Goal: Transaction & Acquisition: Download file/media

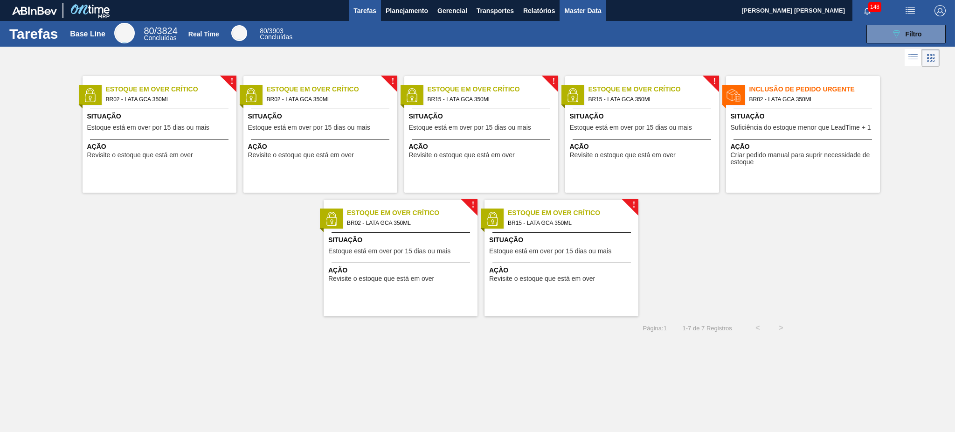
click at [587, 12] on span "Master Data" at bounding box center [582, 10] width 37 height 11
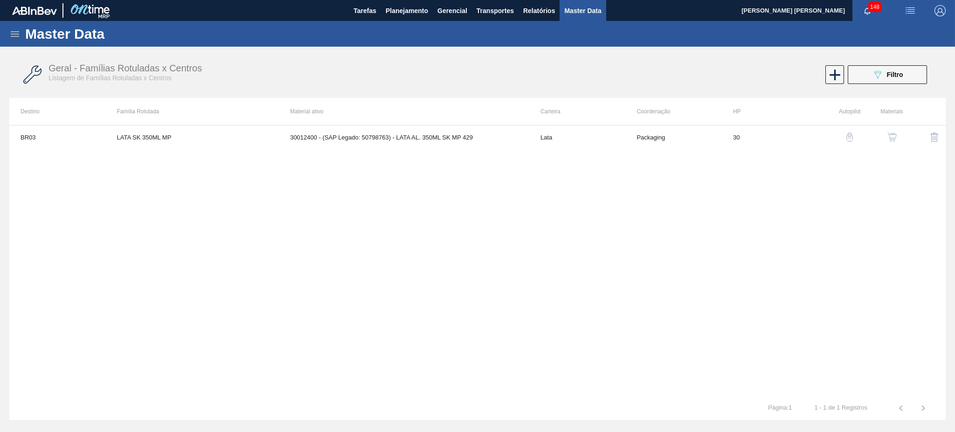
click at [13, 34] on icon at bounding box center [15, 34] width 8 height 6
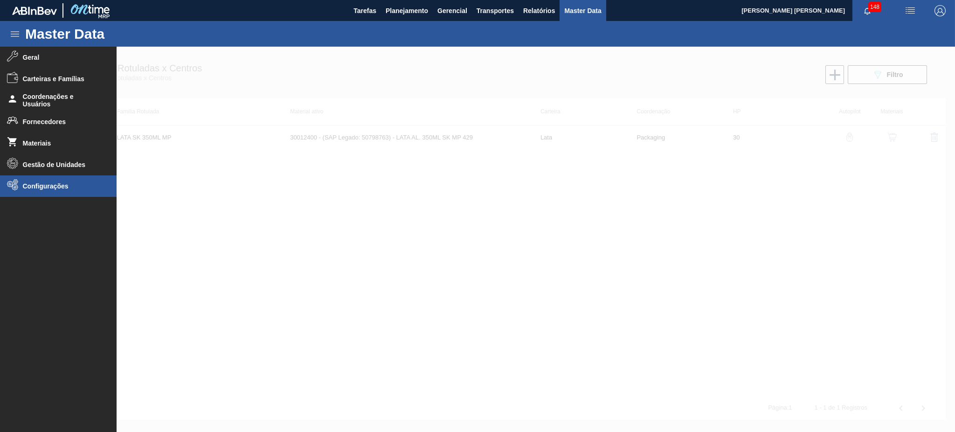
click at [41, 194] on li "Configurações" at bounding box center [58, 185] width 117 height 21
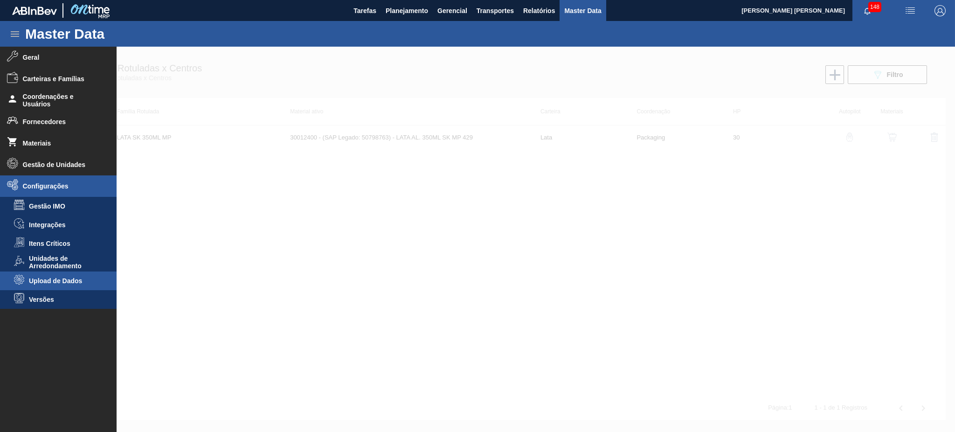
click at [68, 286] on li "Upload de Dados" at bounding box center [58, 280] width 117 height 19
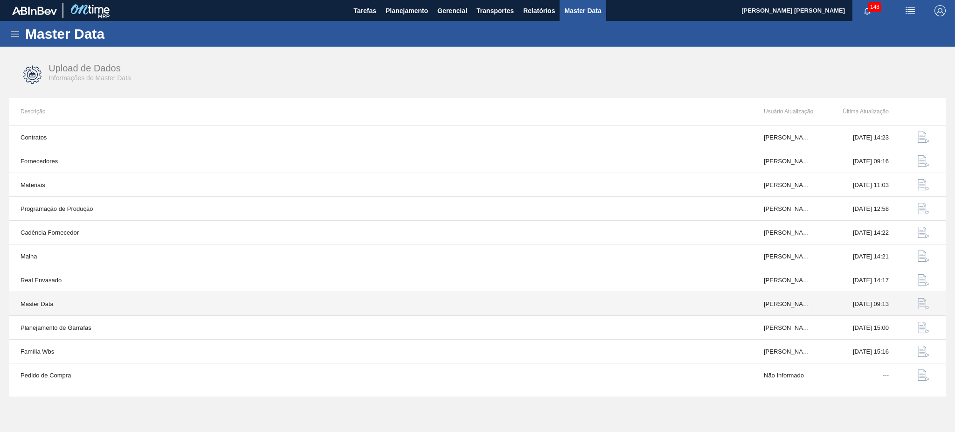
click at [928, 309] on img "button" at bounding box center [923, 303] width 11 height 11
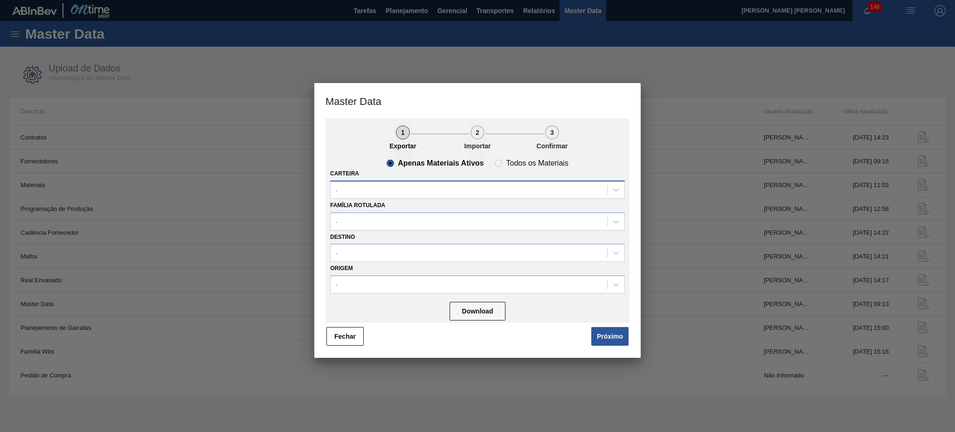
click at [388, 191] on div "-" at bounding box center [469, 190] width 277 height 14
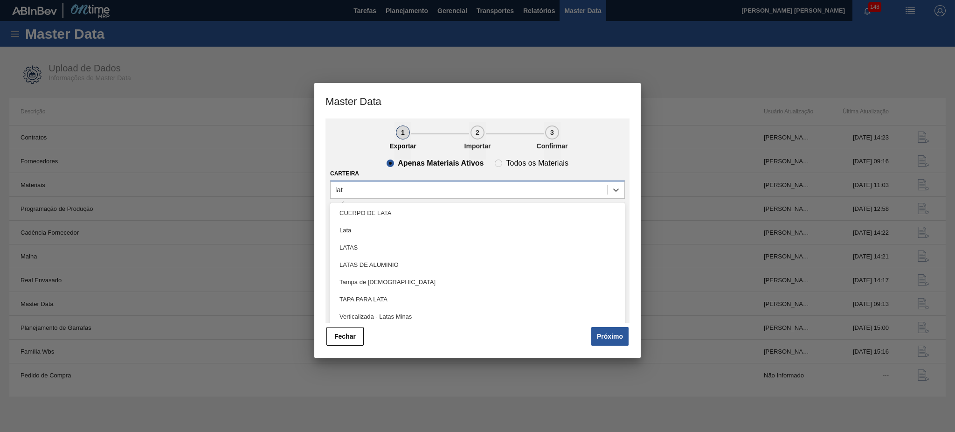
type input "lata"
click at [372, 225] on div "Lata" at bounding box center [477, 230] width 295 height 17
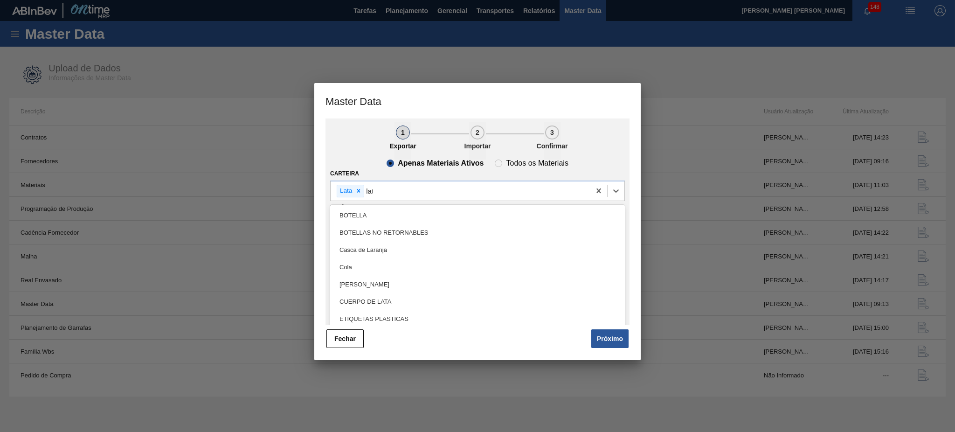
type input "lata"
click at [371, 225] on div "LATAS" at bounding box center [477, 232] width 295 height 17
type input "lata"
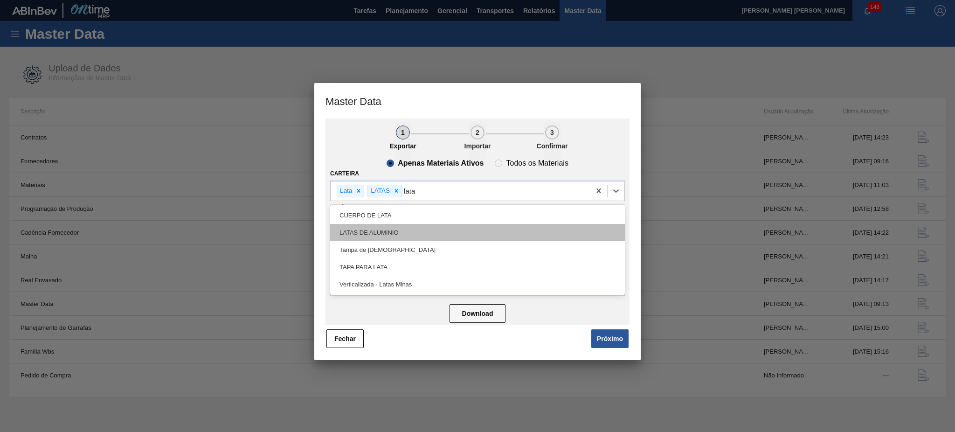
click at [413, 230] on div "LATAS DE ALUMINIO" at bounding box center [477, 232] width 295 height 17
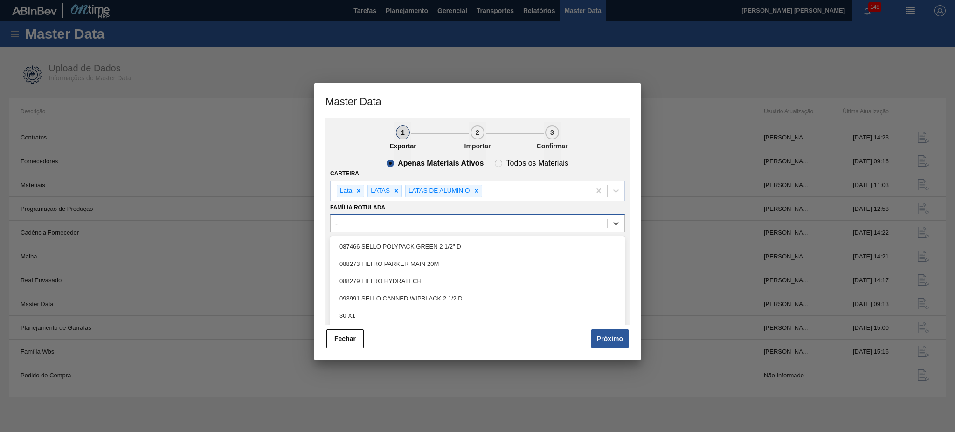
click at [413, 230] on div "-" at bounding box center [477, 223] width 295 height 18
type Rotulada "l"
click at [554, 186] on div "[PERSON_NAME] [PERSON_NAME] DE ALUMINIO" at bounding box center [461, 190] width 260 height 19
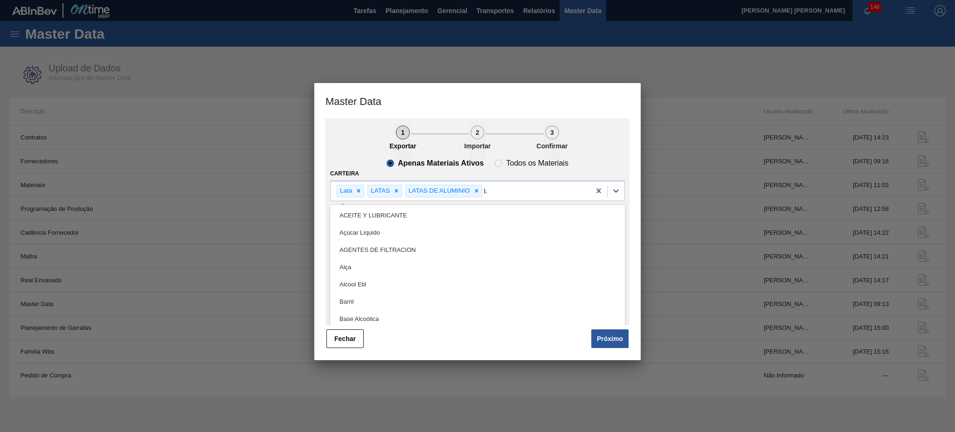
type input "lata"
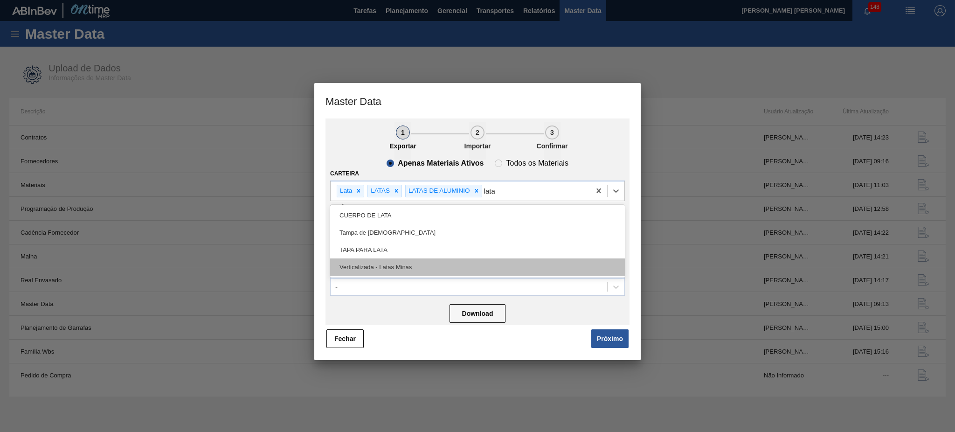
click at [396, 262] on div "Verticalizada - Latas Minas" at bounding box center [477, 266] width 295 height 17
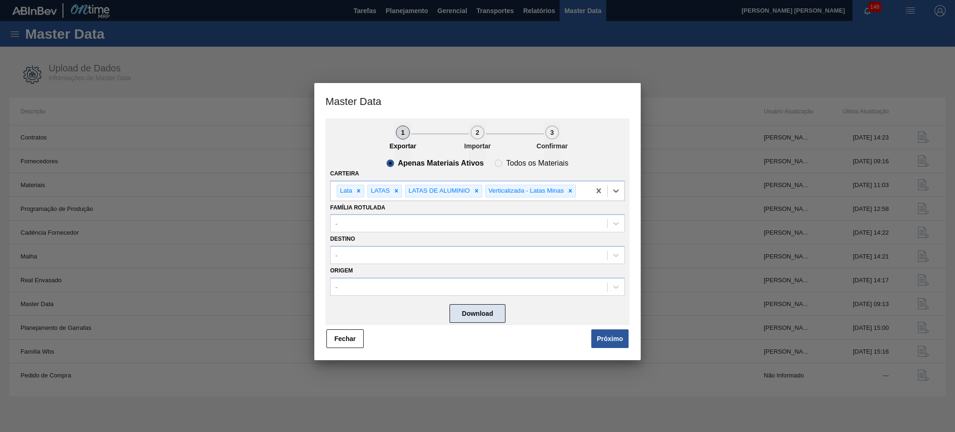
click at [475, 317] on button "Download" at bounding box center [478, 313] width 56 height 19
click at [357, 334] on button "Fechar" at bounding box center [345, 338] width 37 height 19
